Goal: Information Seeking & Learning: Compare options

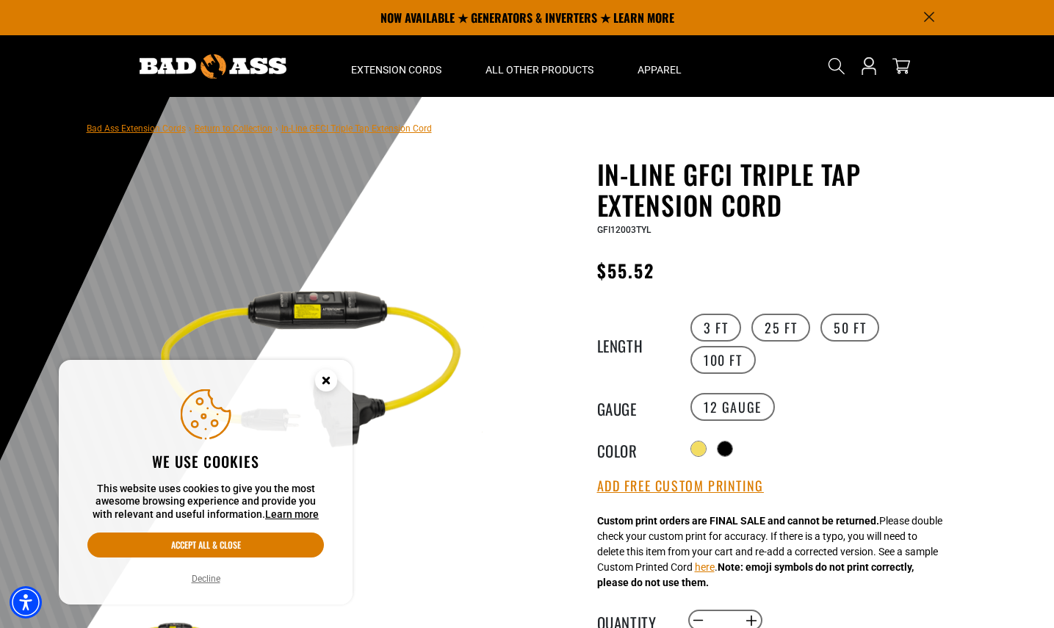
click at [328, 378] on icon "Cookie Consent" at bounding box center [325, 380] width 5 height 5
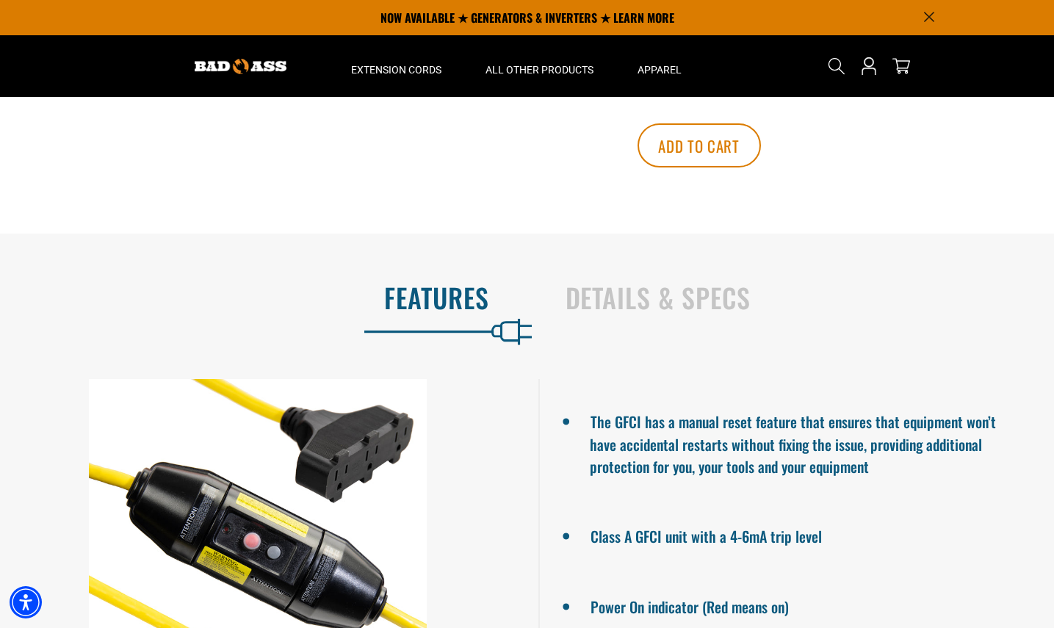
scroll to position [666, 0]
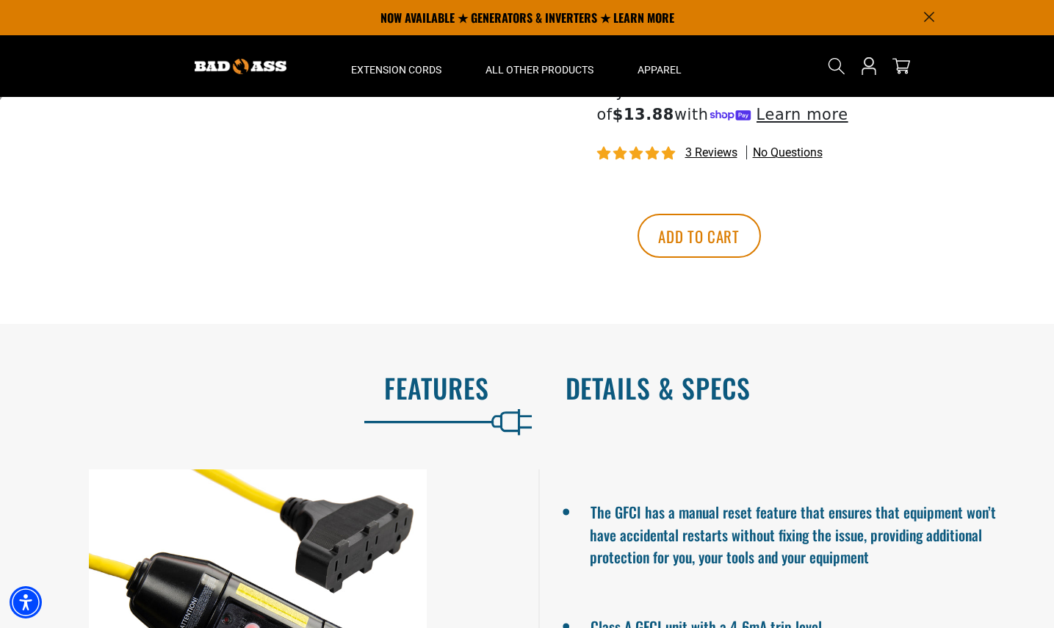
click at [719, 403] on h2 "Details & Specs" at bounding box center [795, 388] width 459 height 31
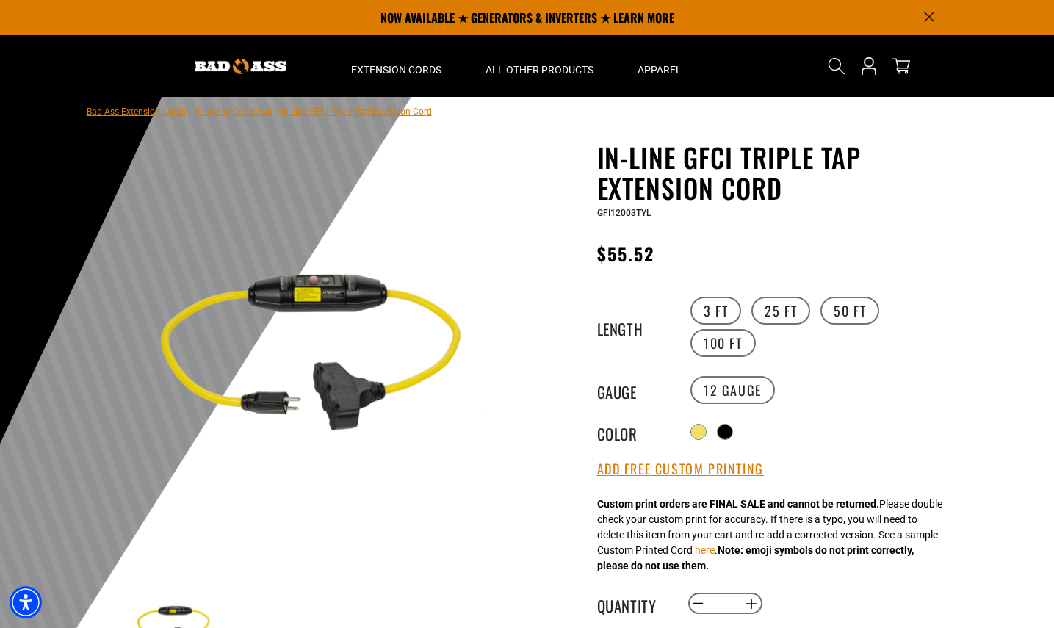
scroll to position [0, 0]
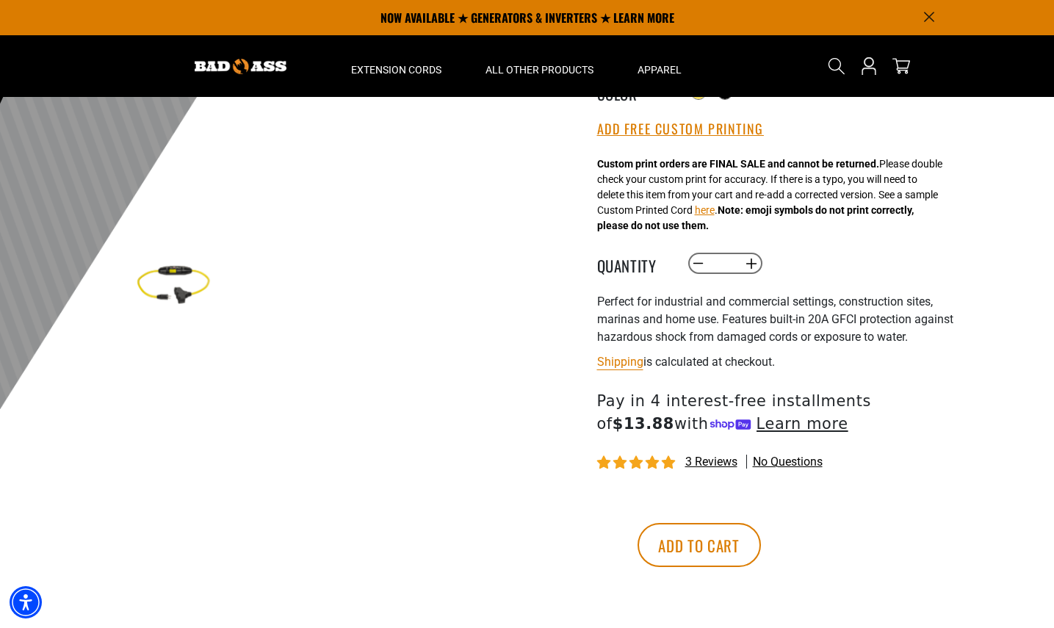
scroll to position [1, 0]
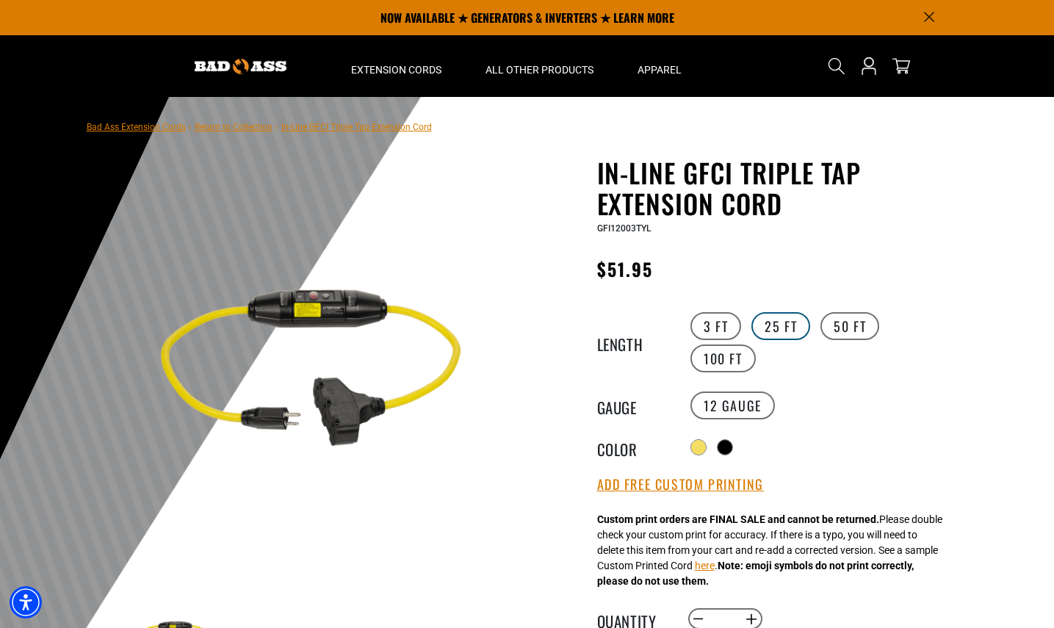
click at [786, 325] on label "25 FT" at bounding box center [781, 326] width 59 height 28
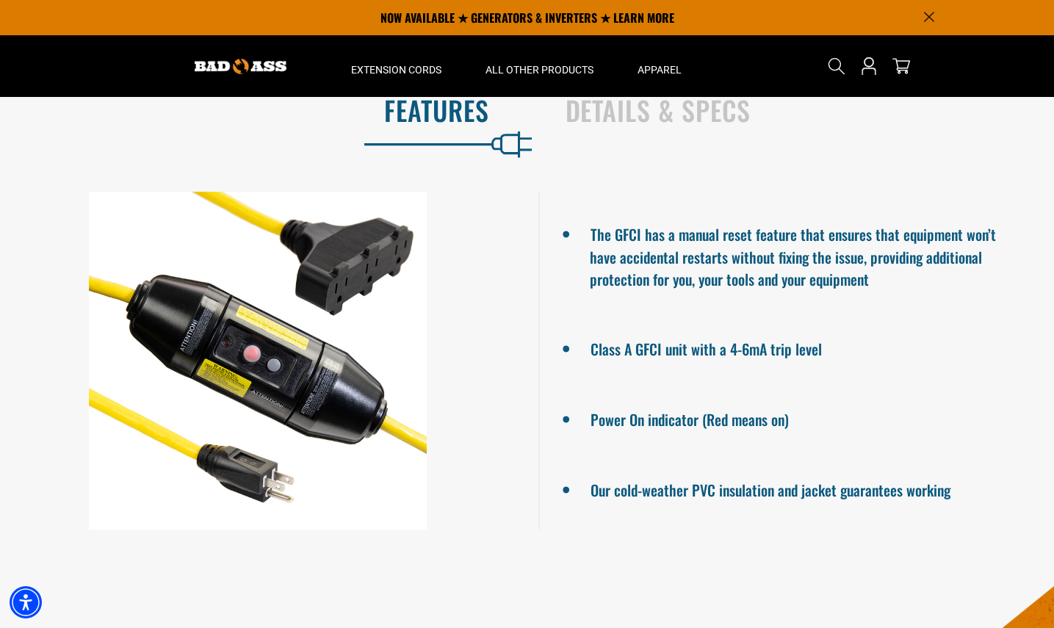
scroll to position [801, 0]
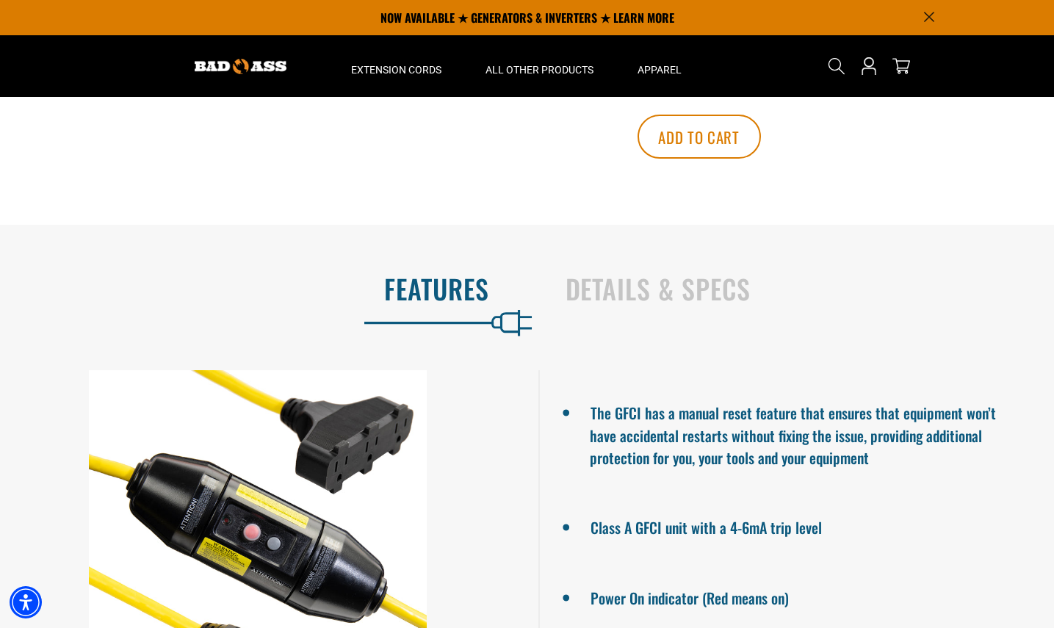
drag, startPoint x: 708, startPoint y: 333, endPoint x: 809, endPoint y: 345, distance: 101.4
click at [708, 304] on h2 "Details & Specs" at bounding box center [795, 288] width 459 height 31
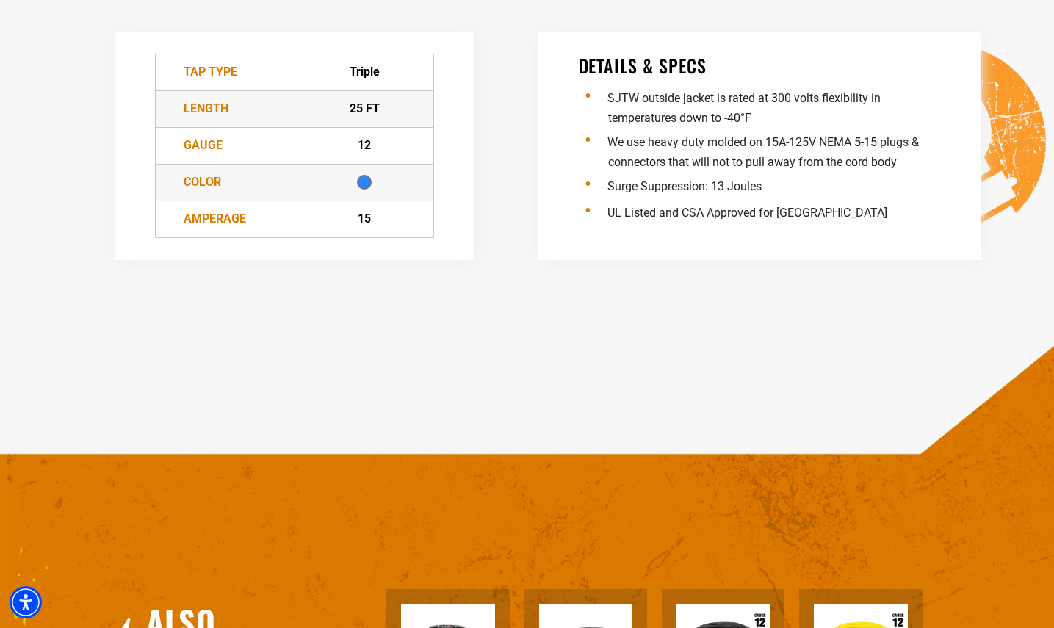
scroll to position [1567, 0]
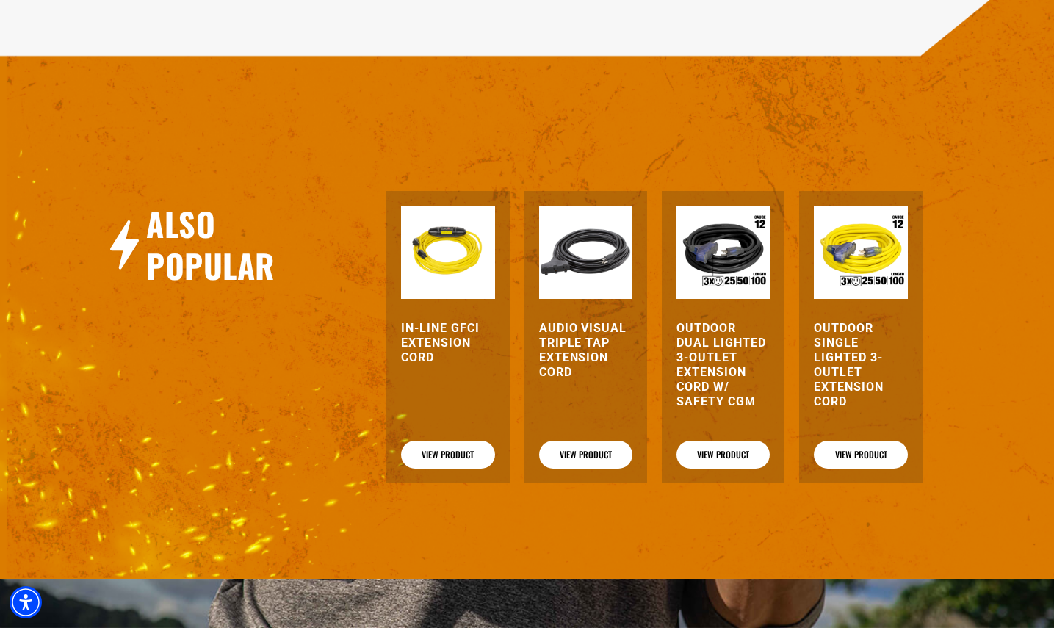
click at [722, 382] on h3 "Outdoor Dual Lighted 3-Outlet Extension Cord w/ Safety CGM" at bounding box center [723, 365] width 93 height 88
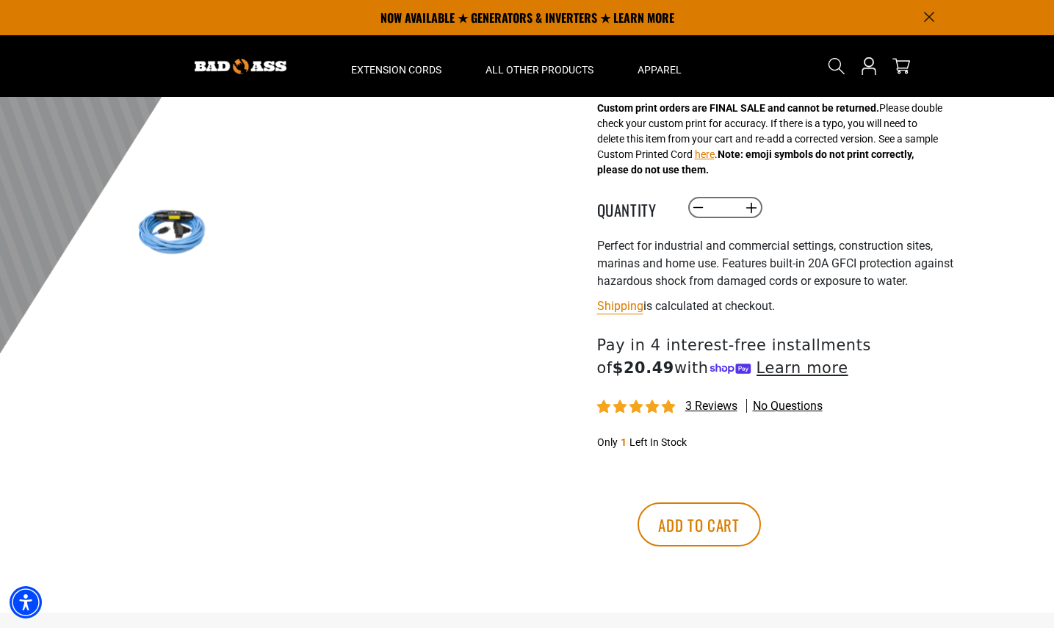
scroll to position [0, 0]
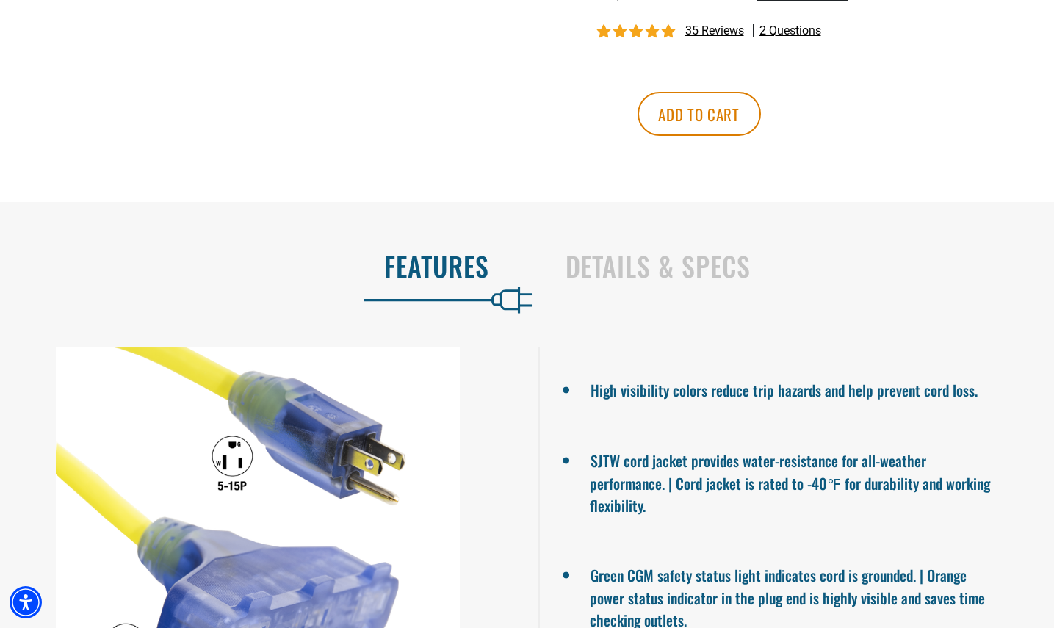
scroll to position [997, 0]
